Goal: Register for event/course

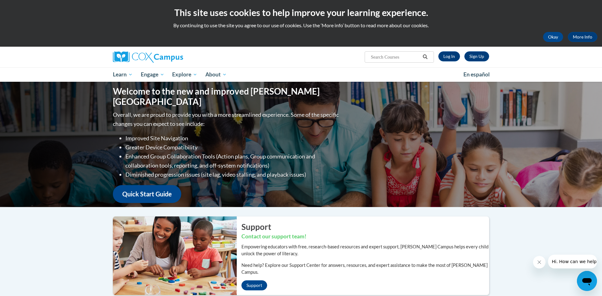
click at [542, 248] on div "Welcome to the new and improved Cox Campus Overall, we are proud to provide you…" at bounding box center [301, 296] width 602 height 428
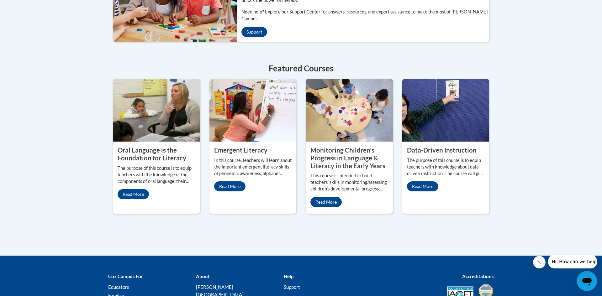
scroll to position [263, 0]
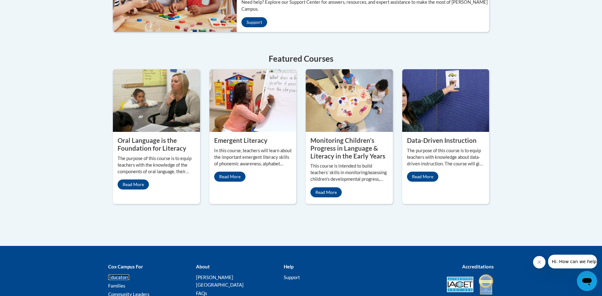
click at [124, 275] on link "Educators" at bounding box center [118, 278] width 21 height 6
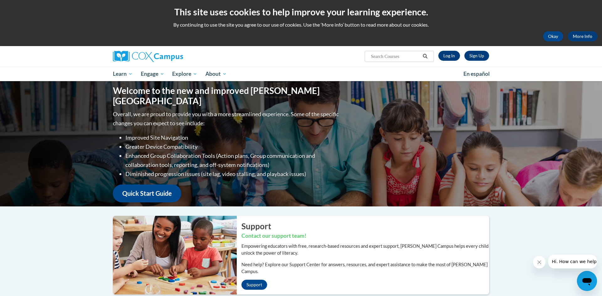
scroll to position [0, 0]
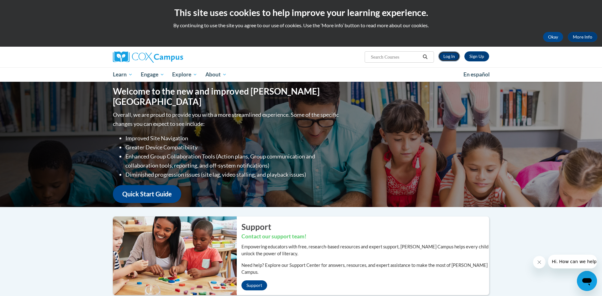
click at [455, 55] on link "Log In" at bounding box center [449, 56] width 22 height 10
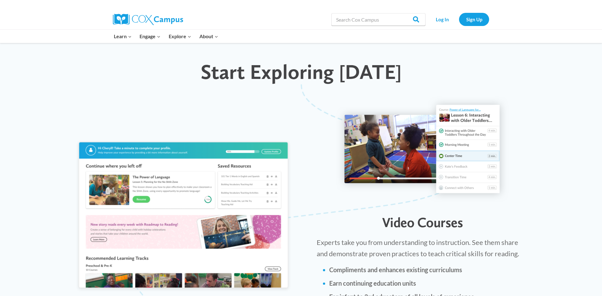
scroll to position [577, 0]
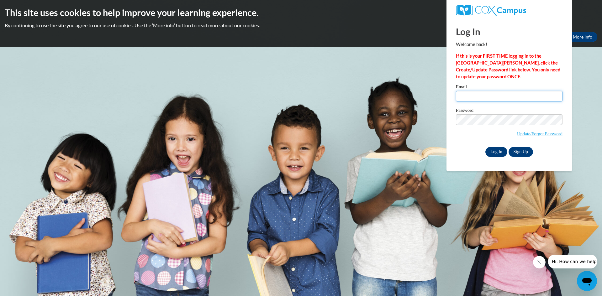
type input "lashonne12@icloud.com"
click at [501, 152] on input "Log In" at bounding box center [496, 152] width 22 height 10
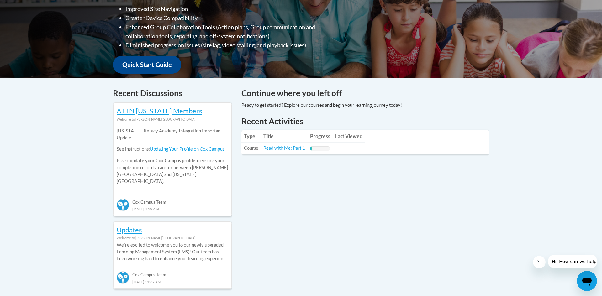
scroll to position [188, 0]
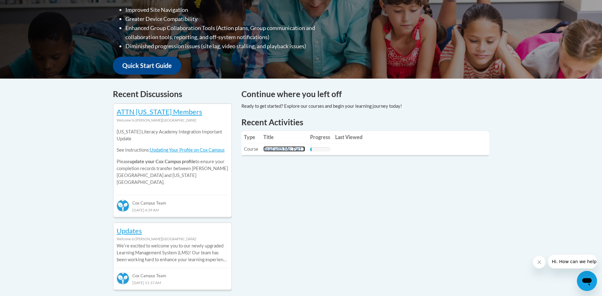
click at [282, 150] on link "Read with Me: Part 1" at bounding box center [284, 148] width 42 height 5
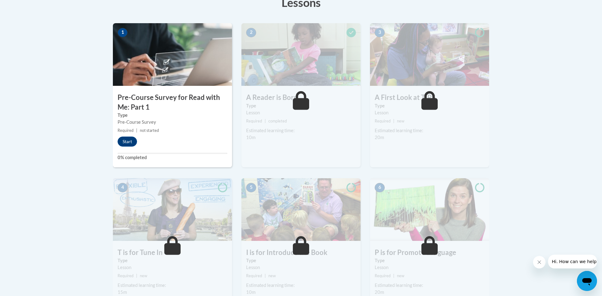
scroll to position [188, 0]
click at [128, 138] on button "Start" at bounding box center [127, 141] width 19 height 10
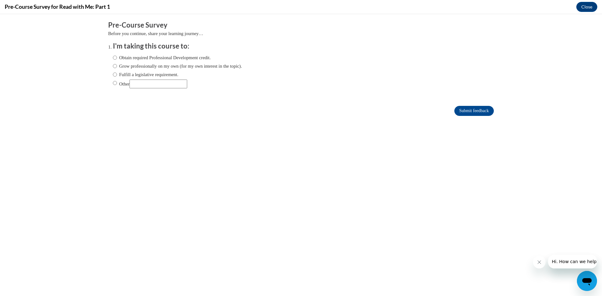
scroll to position [0, 0]
click at [115, 56] on input "Obtain required Professional Development credit." at bounding box center [115, 57] width 4 height 7
radio input "true"
click at [460, 109] on input "Submit feedback" at bounding box center [473, 111] width 39 height 10
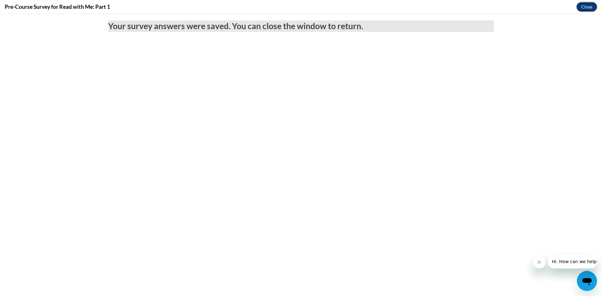
click at [584, 5] on button "Close" at bounding box center [586, 7] width 21 height 10
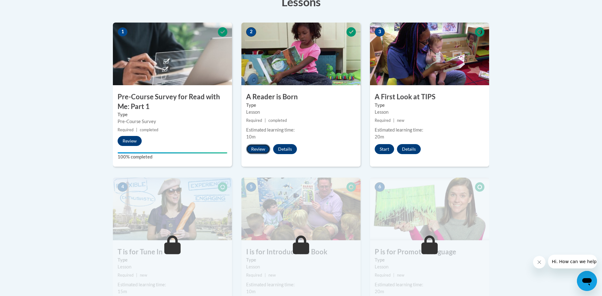
click at [254, 150] on button "Review" at bounding box center [258, 149] width 24 height 10
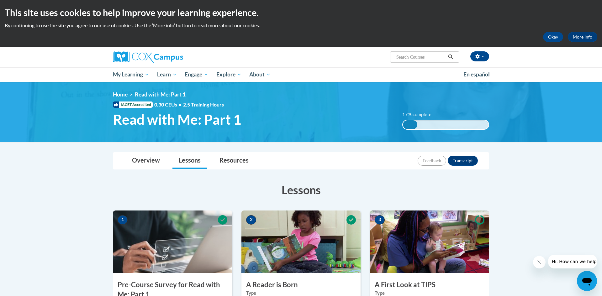
click at [411, 124] on div "17% complete" at bounding box center [410, 124] width 14 height 9
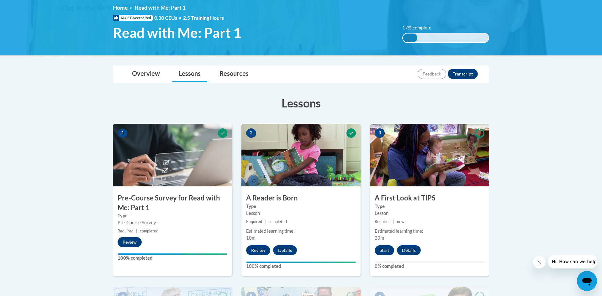
scroll to position [88, 0]
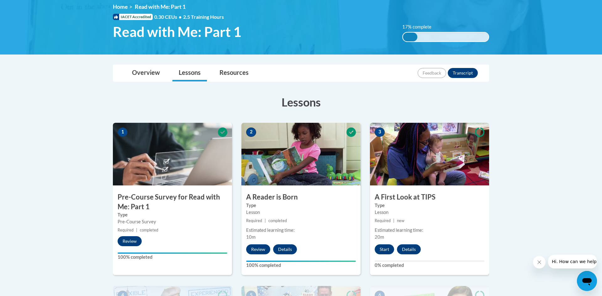
click at [453, 200] on h3 "A First Look at TIPS" at bounding box center [429, 197] width 119 height 10
click at [383, 249] on button "Start" at bounding box center [384, 249] width 19 height 10
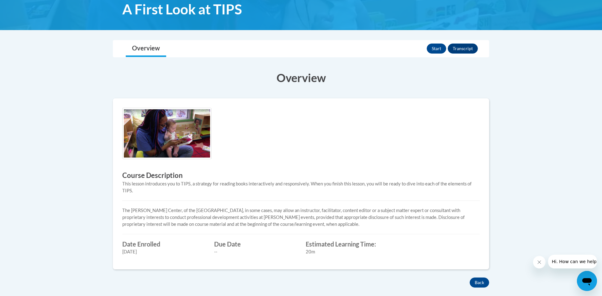
scroll to position [113, 0]
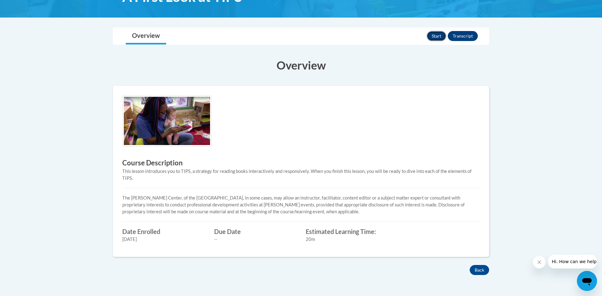
click at [433, 36] on button "Start" at bounding box center [436, 36] width 19 height 10
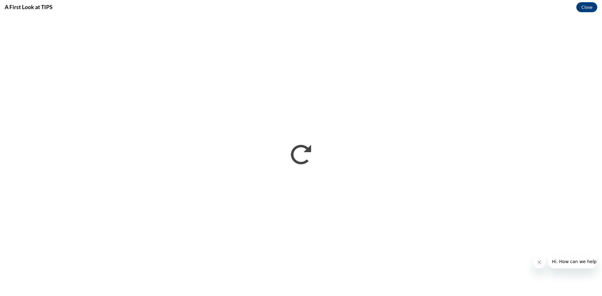
scroll to position [0, 0]
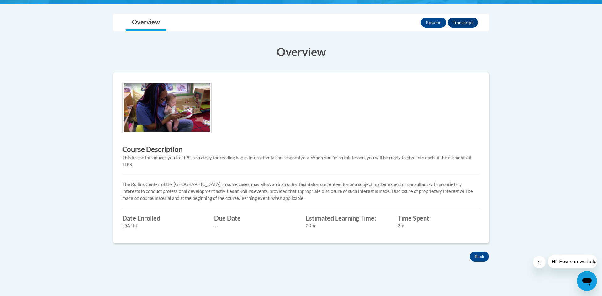
scroll to position [113, 0]
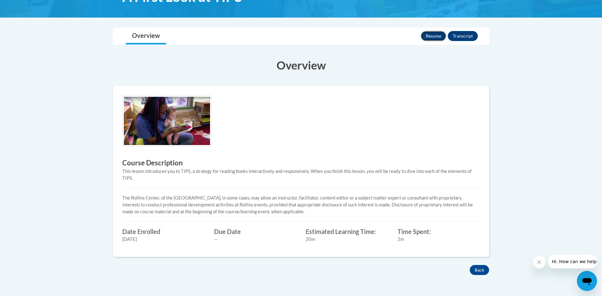
click at [443, 35] on button "Resume" at bounding box center [433, 36] width 25 height 10
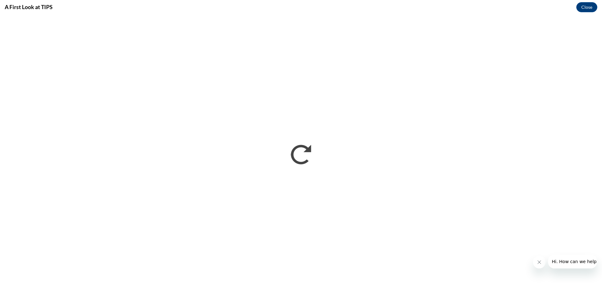
scroll to position [0, 0]
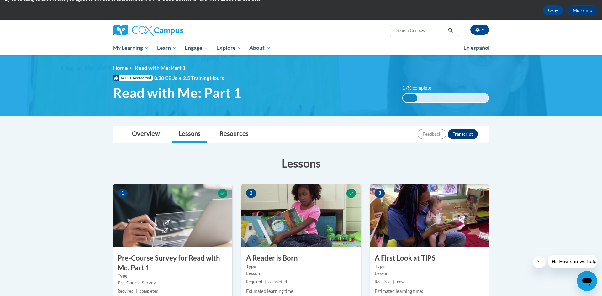
scroll to position [25, 0]
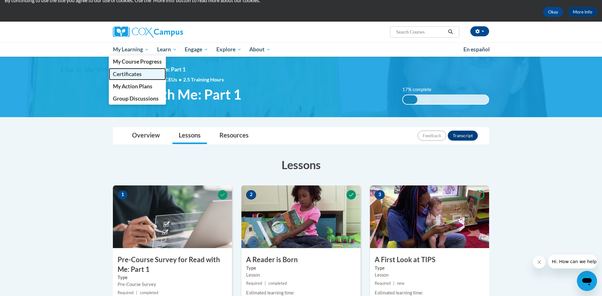
click at [134, 72] on span "Certificates" at bounding box center [127, 74] width 29 height 7
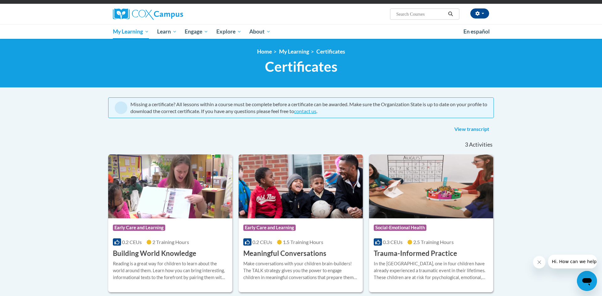
scroll to position [38, 0]
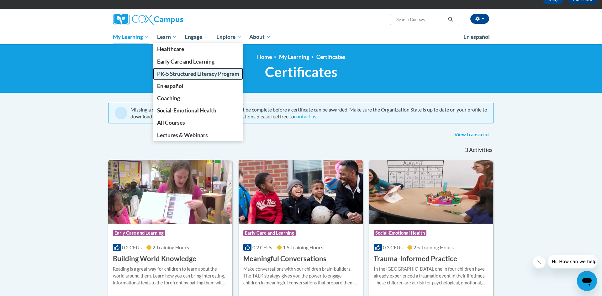
click at [168, 72] on span "PK-5 Structured Literacy Program" at bounding box center [198, 74] width 82 height 7
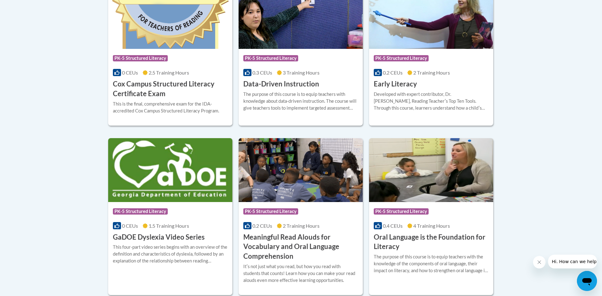
scroll to position [313, 0]
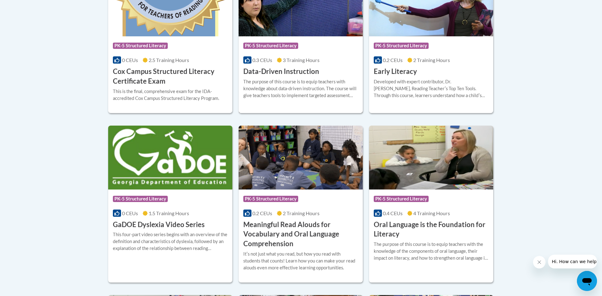
click at [255, 63] on div "0.3 CEUs 3 Training Hours" at bounding box center [300, 60] width 115 height 7
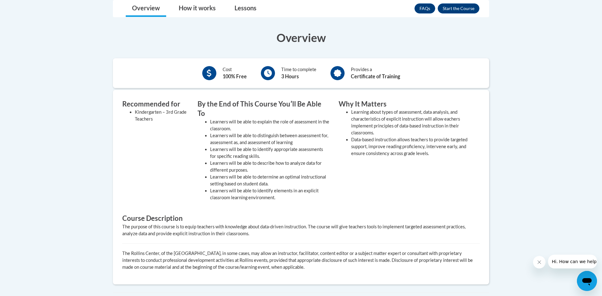
scroll to position [176, 0]
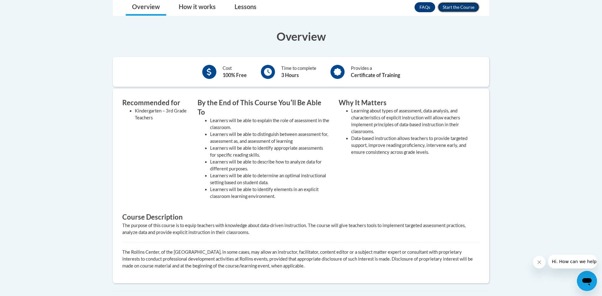
click at [445, 6] on button "Enroll" at bounding box center [459, 7] width 42 height 10
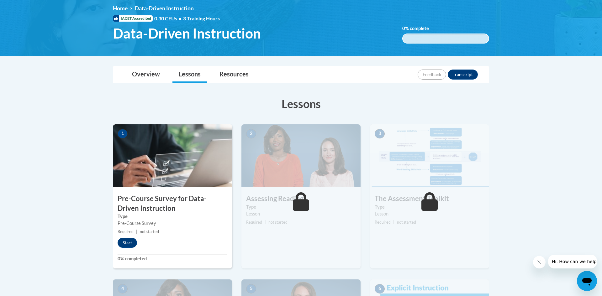
scroll to position [88, 0]
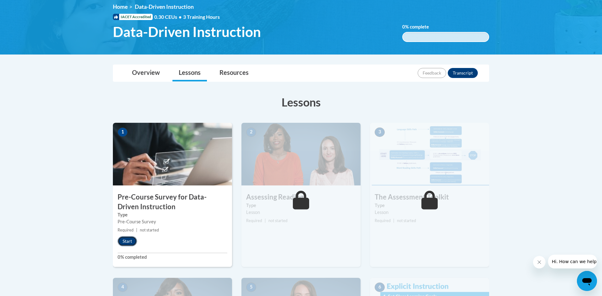
click at [126, 245] on button "Start" at bounding box center [127, 241] width 19 height 10
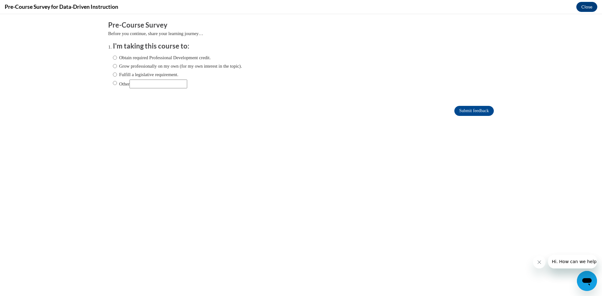
scroll to position [0, 0]
click at [126, 245] on body "Comments Pre-Course Survey Before you continue, share your learning journey… I'…" at bounding box center [301, 155] width 602 height 282
click at [115, 58] on input "Obtain required Professional Development credit." at bounding box center [115, 57] width 4 height 7
radio input "true"
click at [471, 111] on input "Submit feedback" at bounding box center [473, 111] width 39 height 10
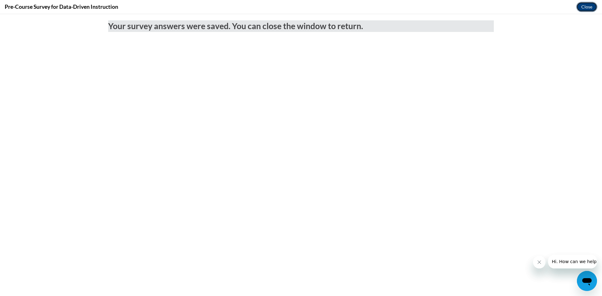
click at [585, 5] on button "Close" at bounding box center [586, 7] width 21 height 10
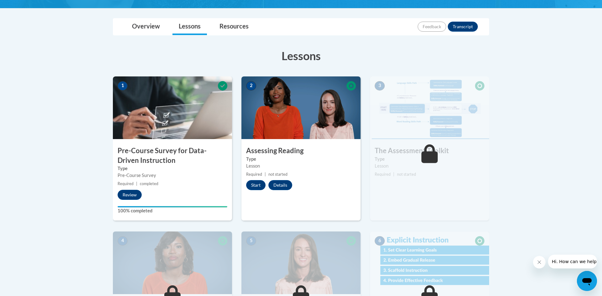
scroll to position [125, 0]
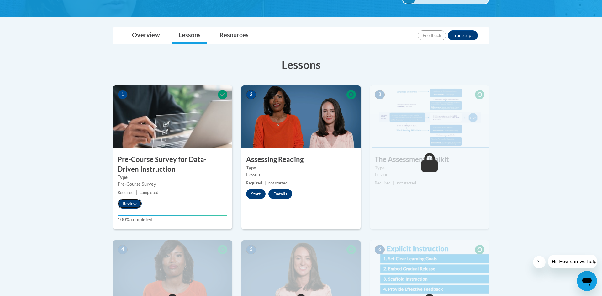
click at [126, 203] on button "Review" at bounding box center [130, 204] width 24 height 10
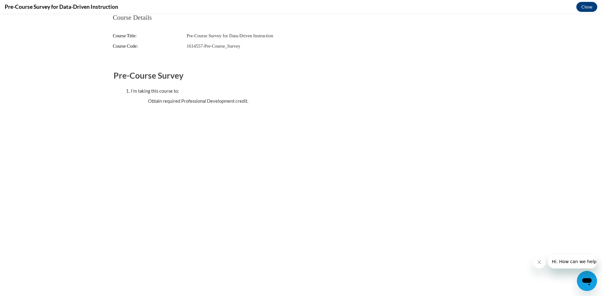
scroll to position [0, 0]
click at [581, 6] on button "Close" at bounding box center [586, 7] width 21 height 10
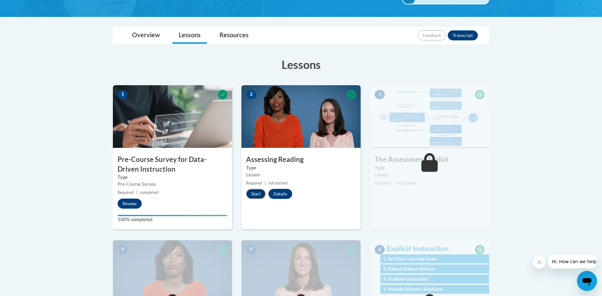
click at [257, 195] on button "Start" at bounding box center [255, 194] width 19 height 10
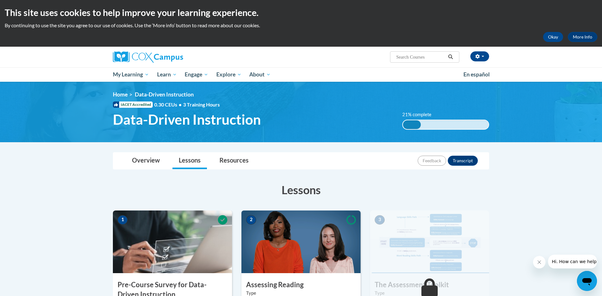
click at [386, 189] on h3 "Lessons" at bounding box center [301, 190] width 376 height 16
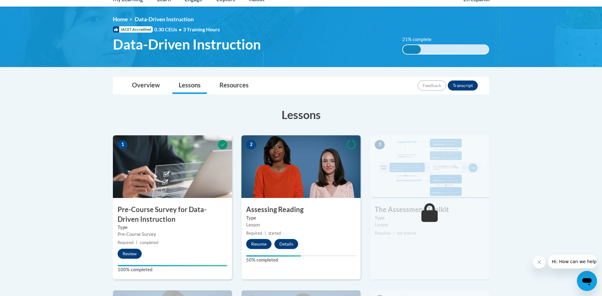
scroll to position [88, 0]
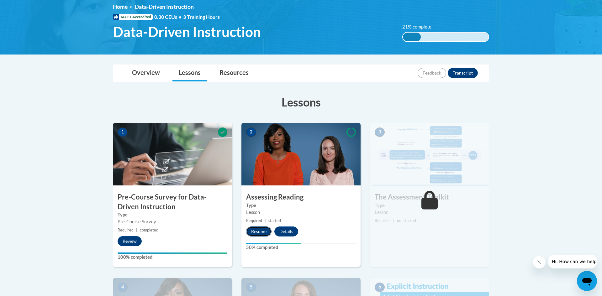
click at [264, 234] on button "Resume" at bounding box center [258, 232] width 25 height 10
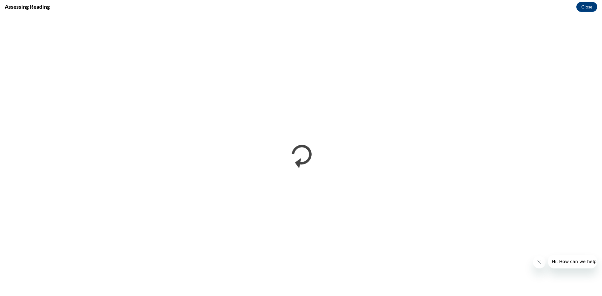
scroll to position [0, 0]
